Goal: Information Seeking & Learning: Learn about a topic

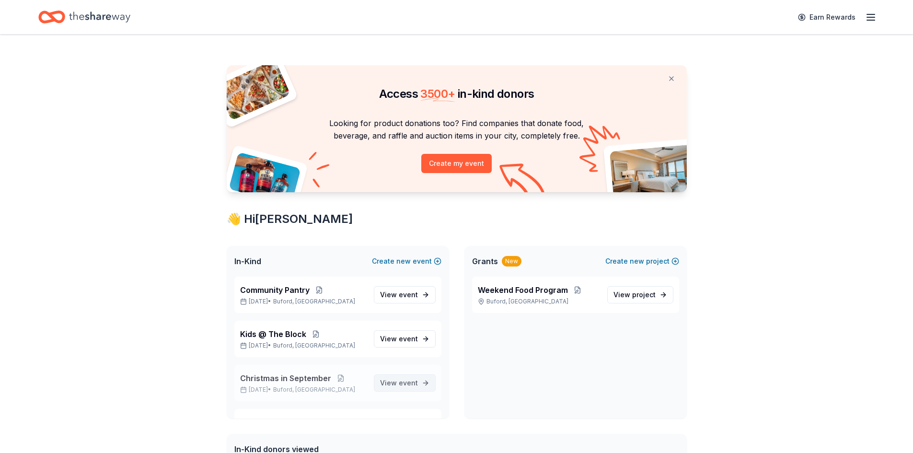
click at [408, 387] on span "View event" at bounding box center [399, 383] width 38 height 12
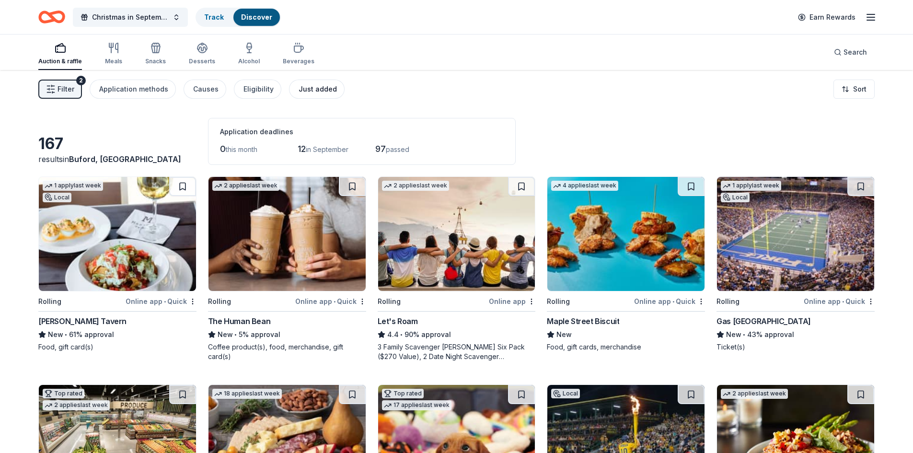
click at [313, 85] on div "Just added" at bounding box center [318, 89] width 38 height 12
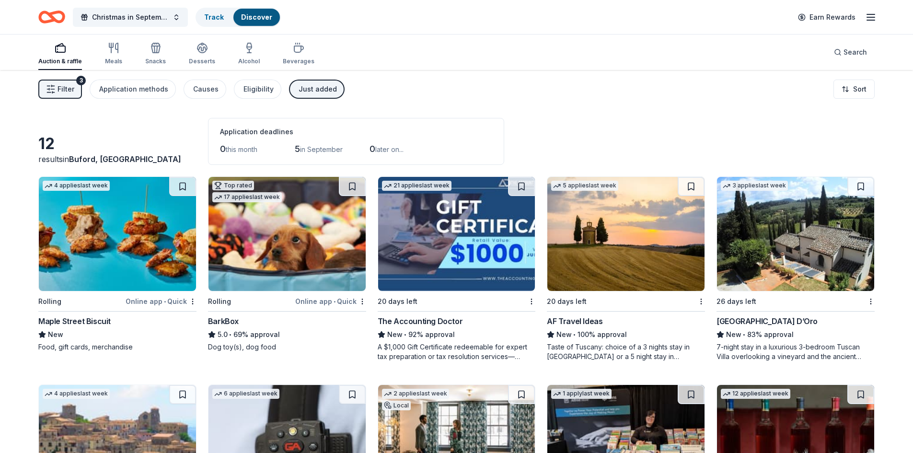
click at [319, 87] on div "Just added" at bounding box center [318, 89] width 38 height 12
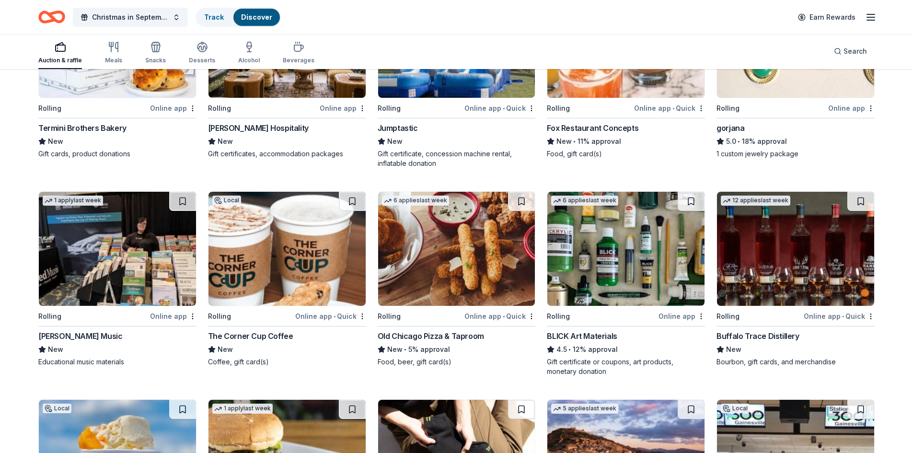
scroll to position [1710, 0]
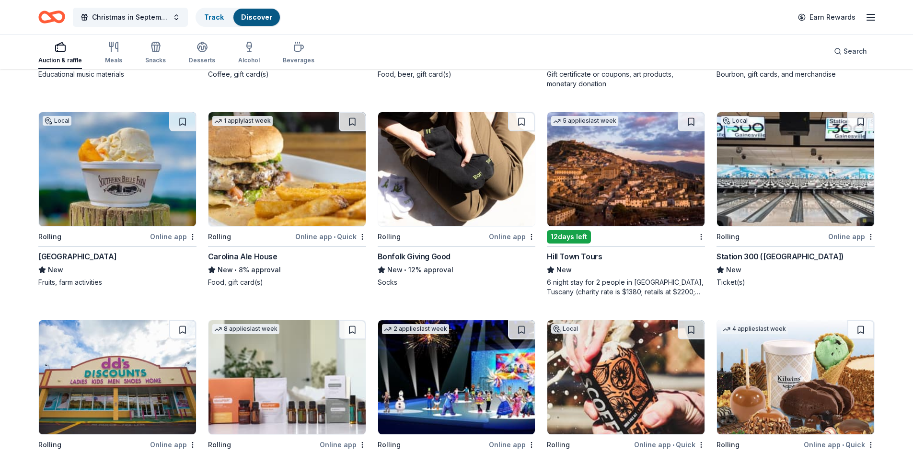
click at [51, 254] on div "[GEOGRAPHIC_DATA]" at bounding box center [77, 257] width 78 height 12
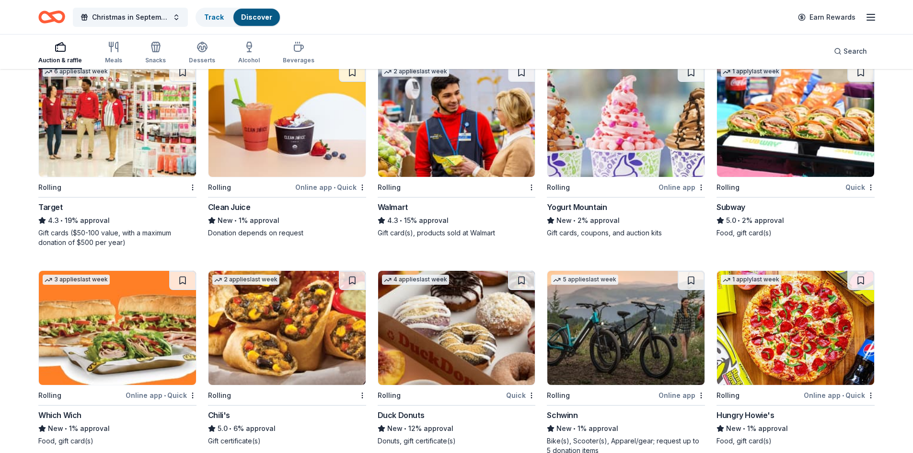
scroll to position [4267, 0]
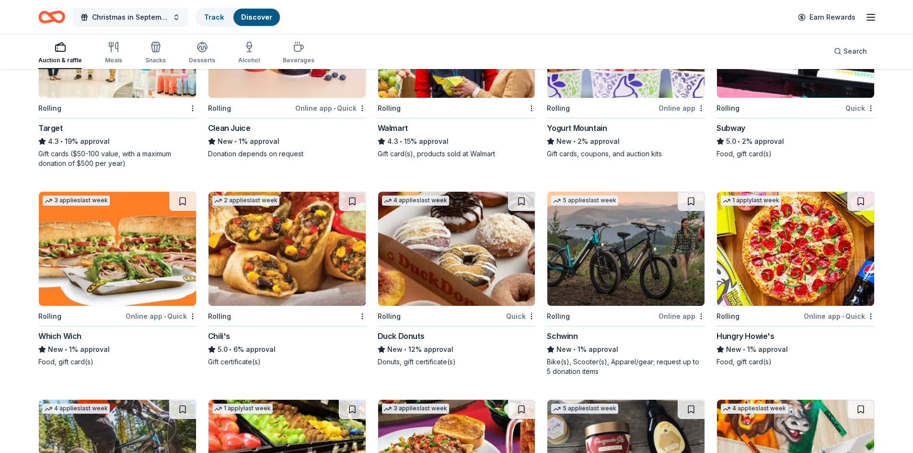
click at [165, 19] on span "Christmas in September" at bounding box center [130, 18] width 77 height 12
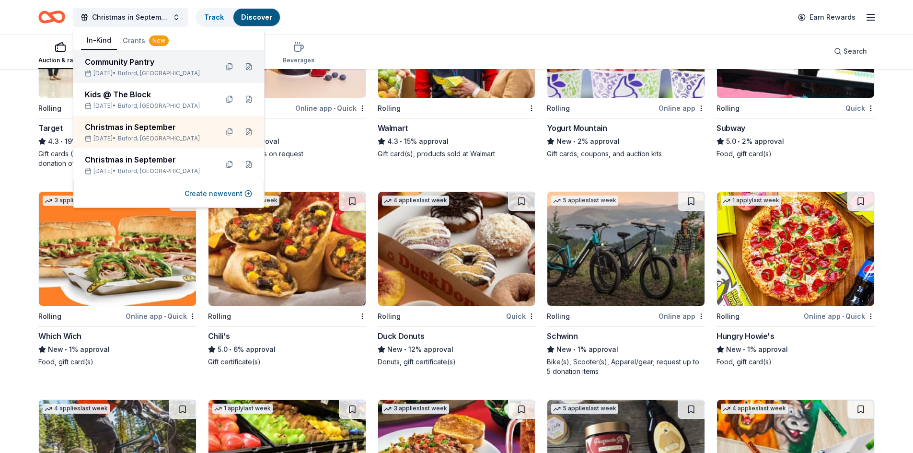
click at [128, 71] on div "[DATE] • [GEOGRAPHIC_DATA], [GEOGRAPHIC_DATA]" at bounding box center [148, 74] width 126 height 8
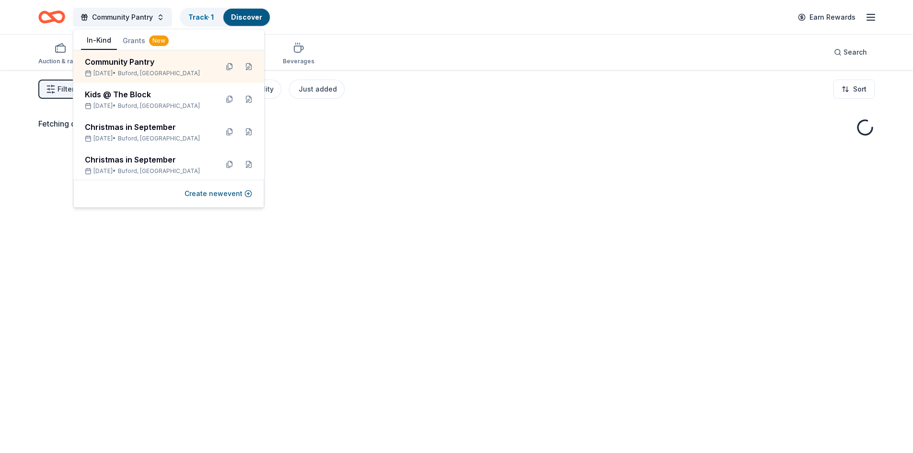
click at [437, 32] on div "Community Pantry Track · 1 Discover Earn Rewards" at bounding box center [456, 17] width 913 height 34
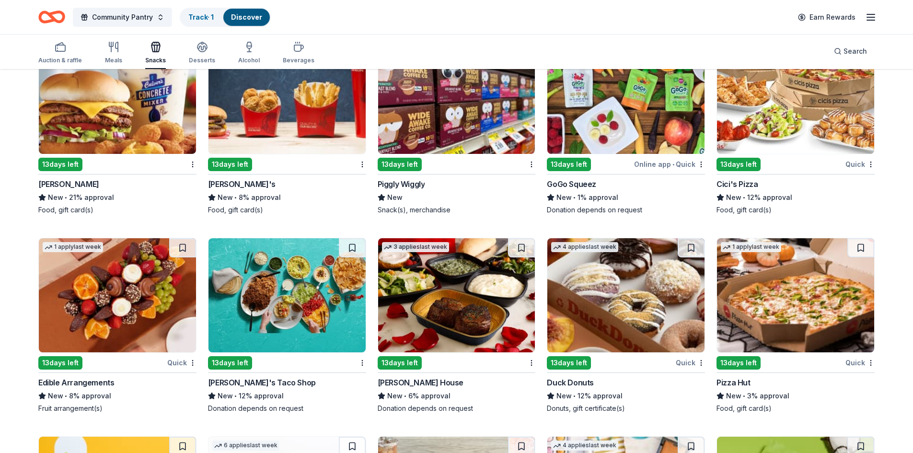
scroll to position [1790, 0]
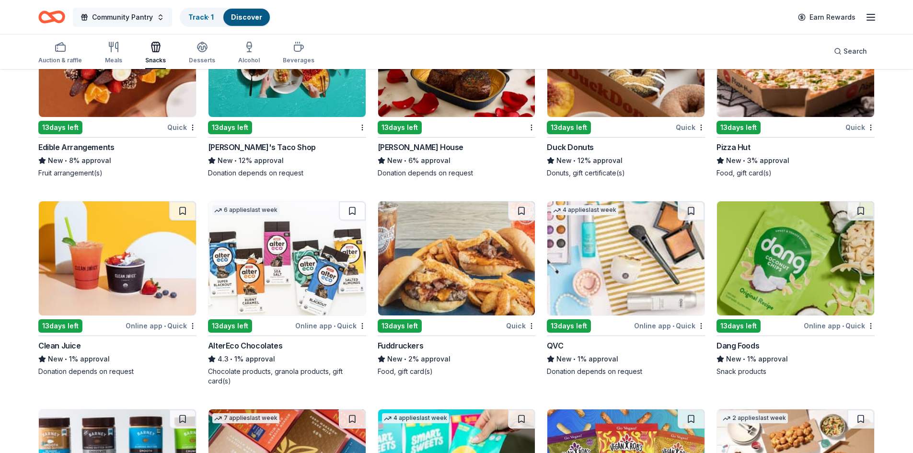
click at [111, 8] on div "Community Pantry Track · 1 Discover" at bounding box center [154, 17] width 232 height 23
click at [116, 21] on span "Community Pantry" at bounding box center [122, 18] width 61 height 12
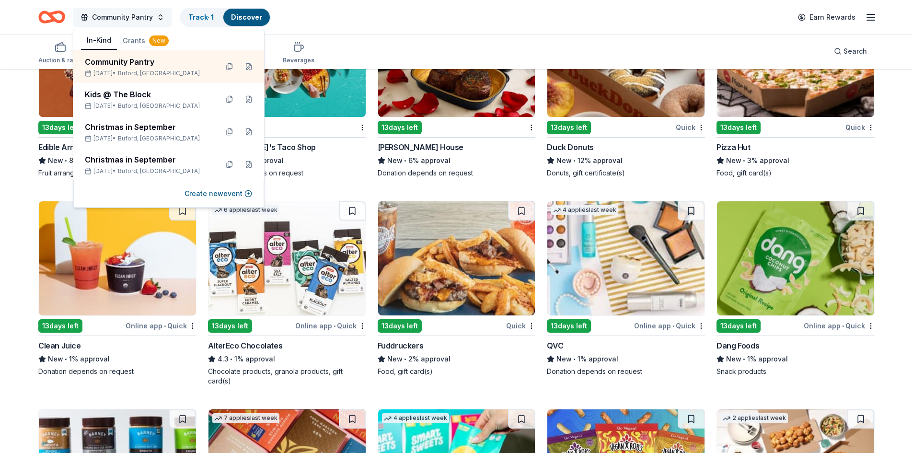
click at [116, 21] on span "Community Pantry" at bounding box center [122, 18] width 61 height 12
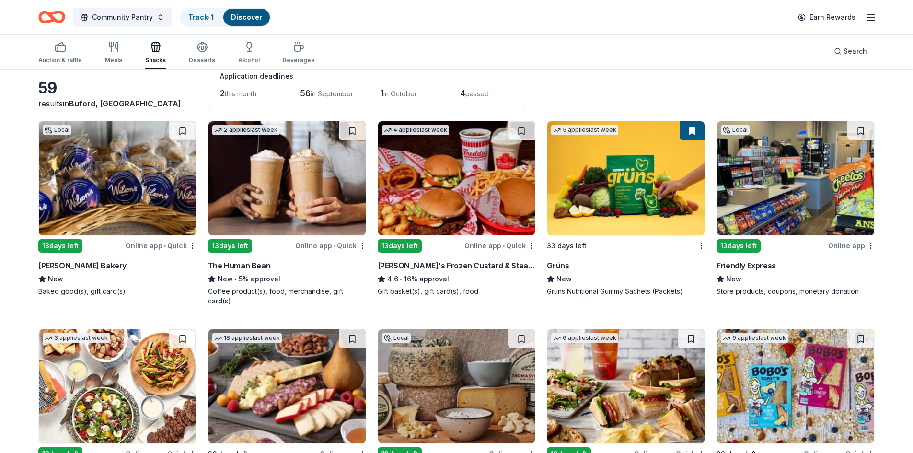
scroll to position [0, 0]
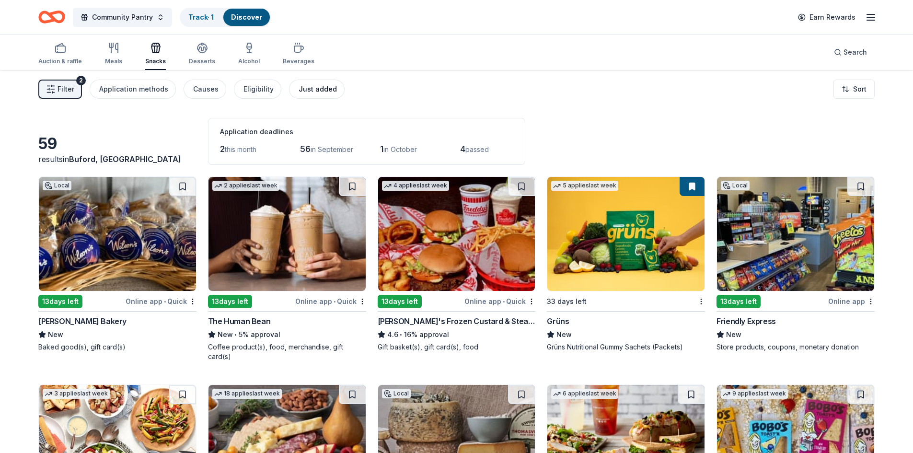
click at [306, 91] on div "Just added" at bounding box center [318, 89] width 38 height 12
